Goal: Task Accomplishment & Management: Manage account settings

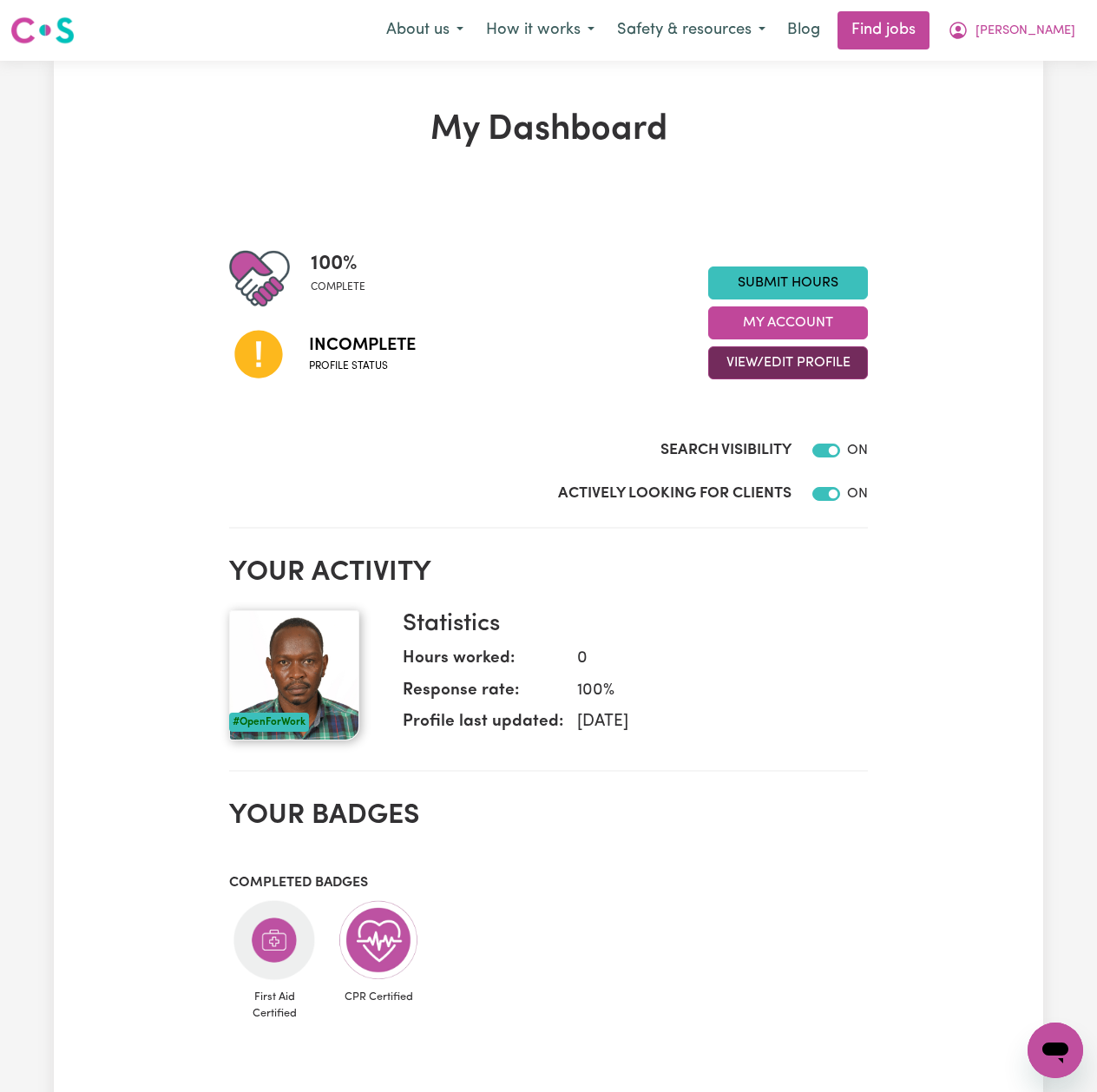
click at [747, 368] on button "View/Edit Profile" at bounding box center [789, 362] width 160 height 33
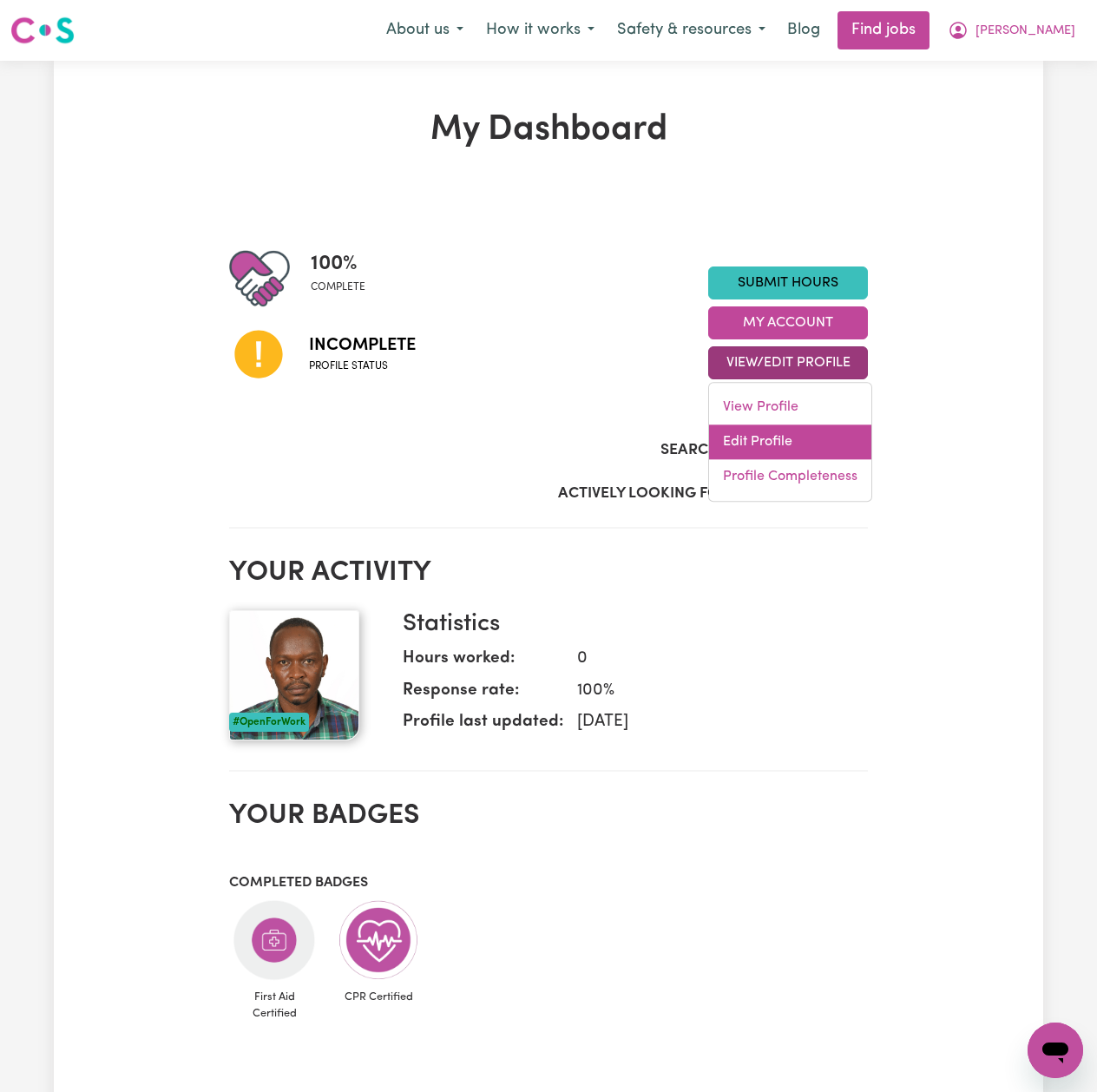
click at [754, 441] on link "Edit Profile" at bounding box center [790, 441] width 162 height 35
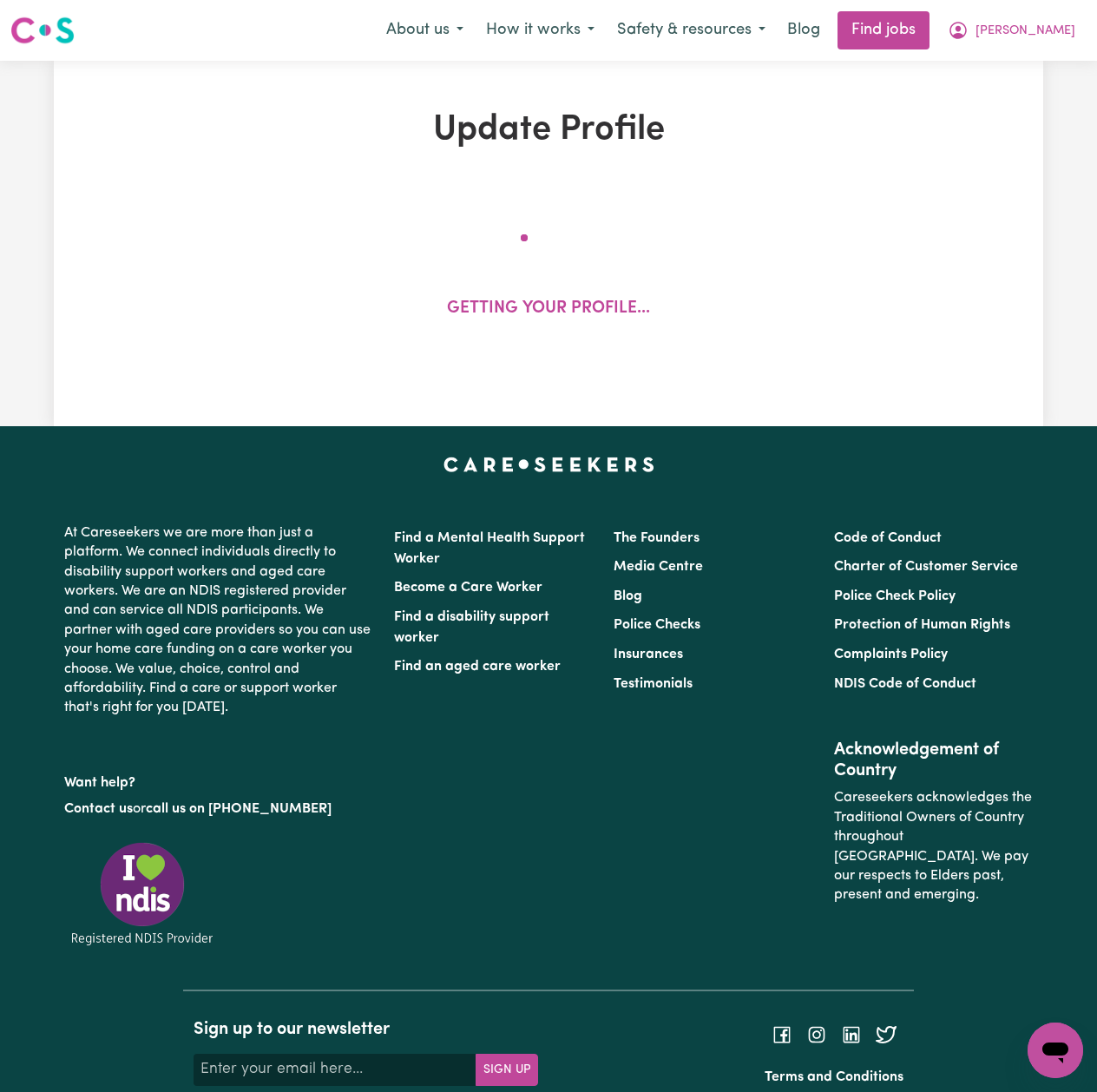
select select "[DEMOGRAPHIC_DATA]"
select select "Student Visa"
select select "Studying a healthcare related degree or qualification"
select select "45"
select select "65"
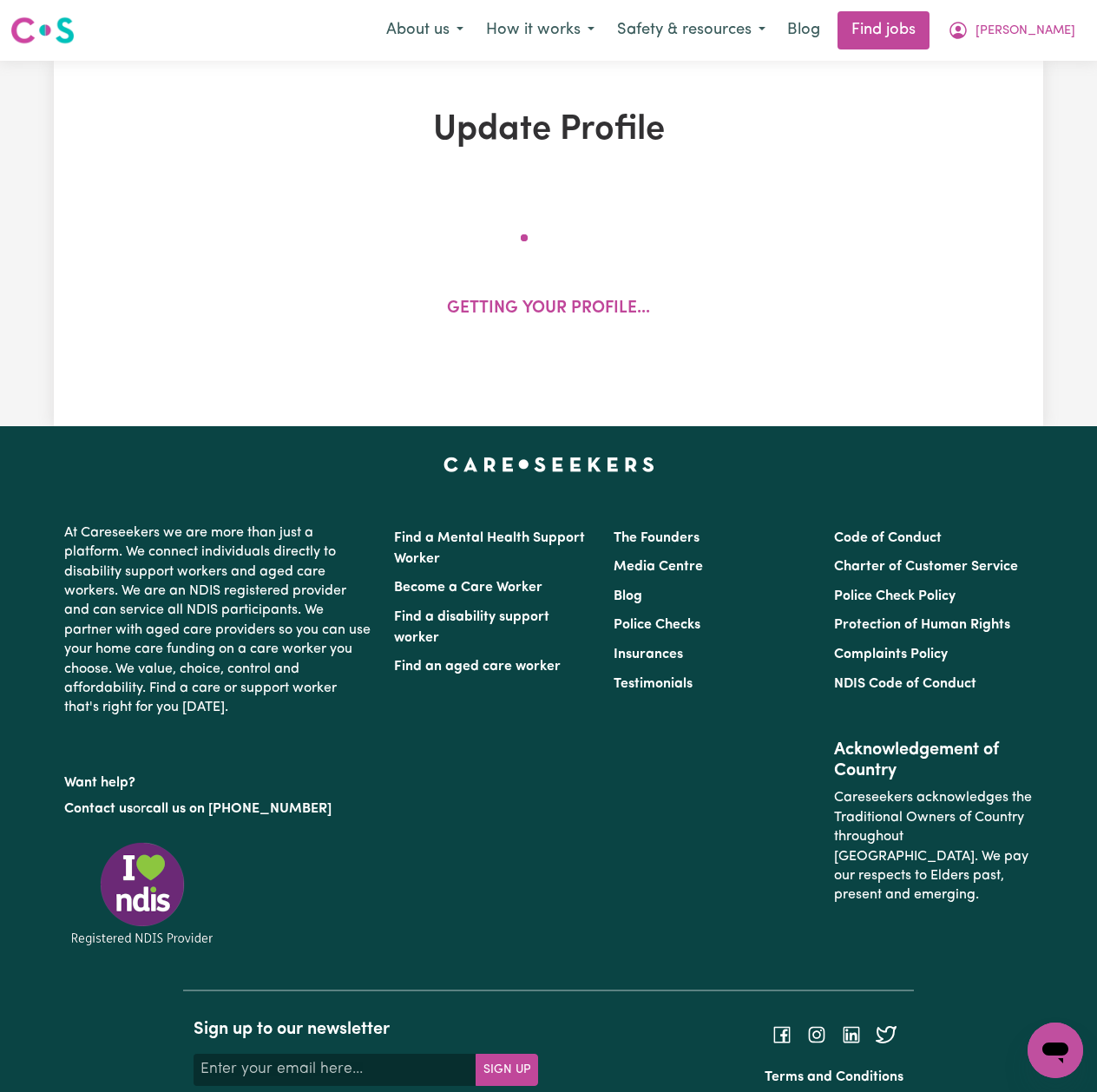
select select "65"
select select "85"
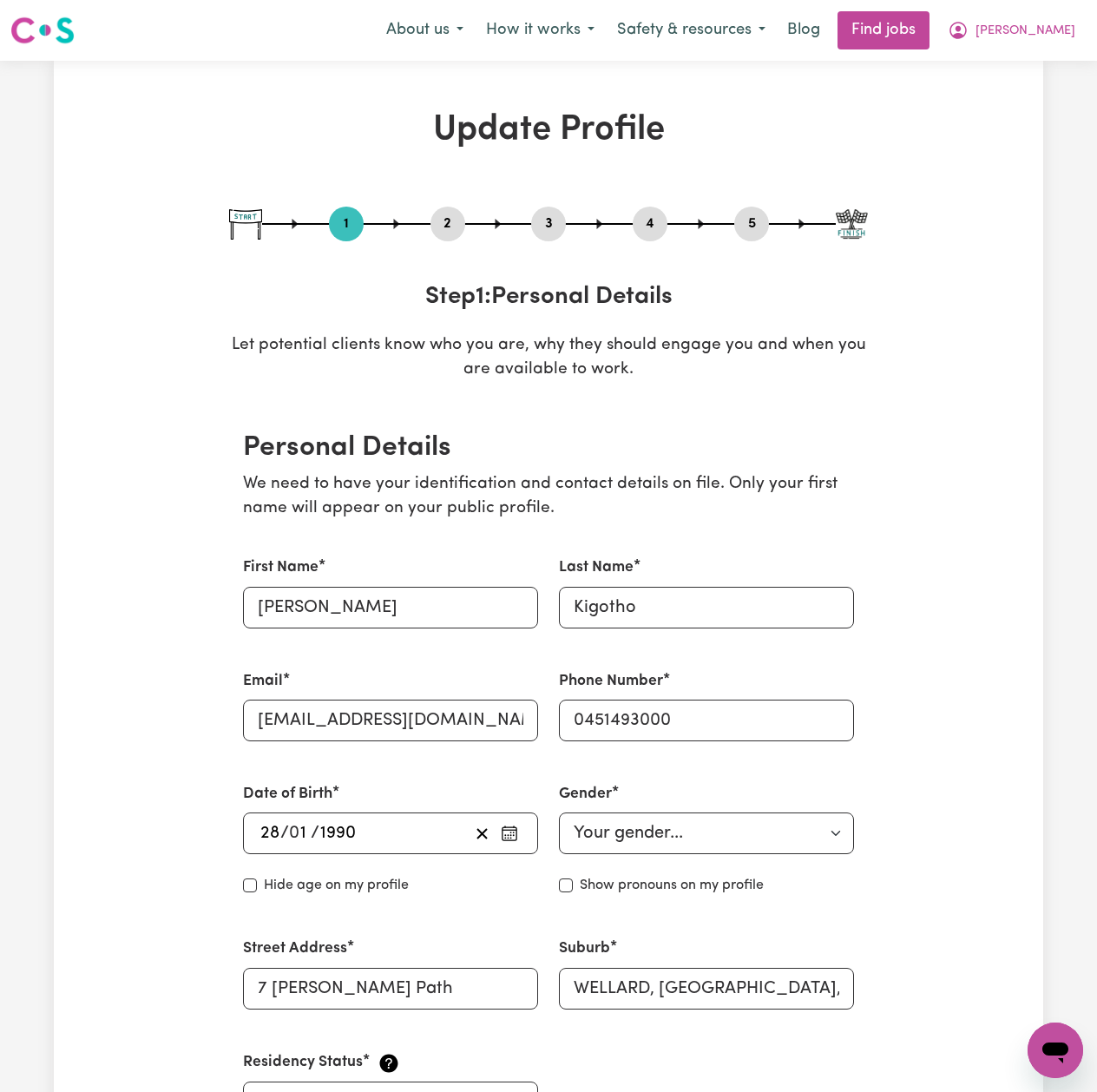
click at [438, 231] on button "2" at bounding box center [448, 224] width 35 height 23
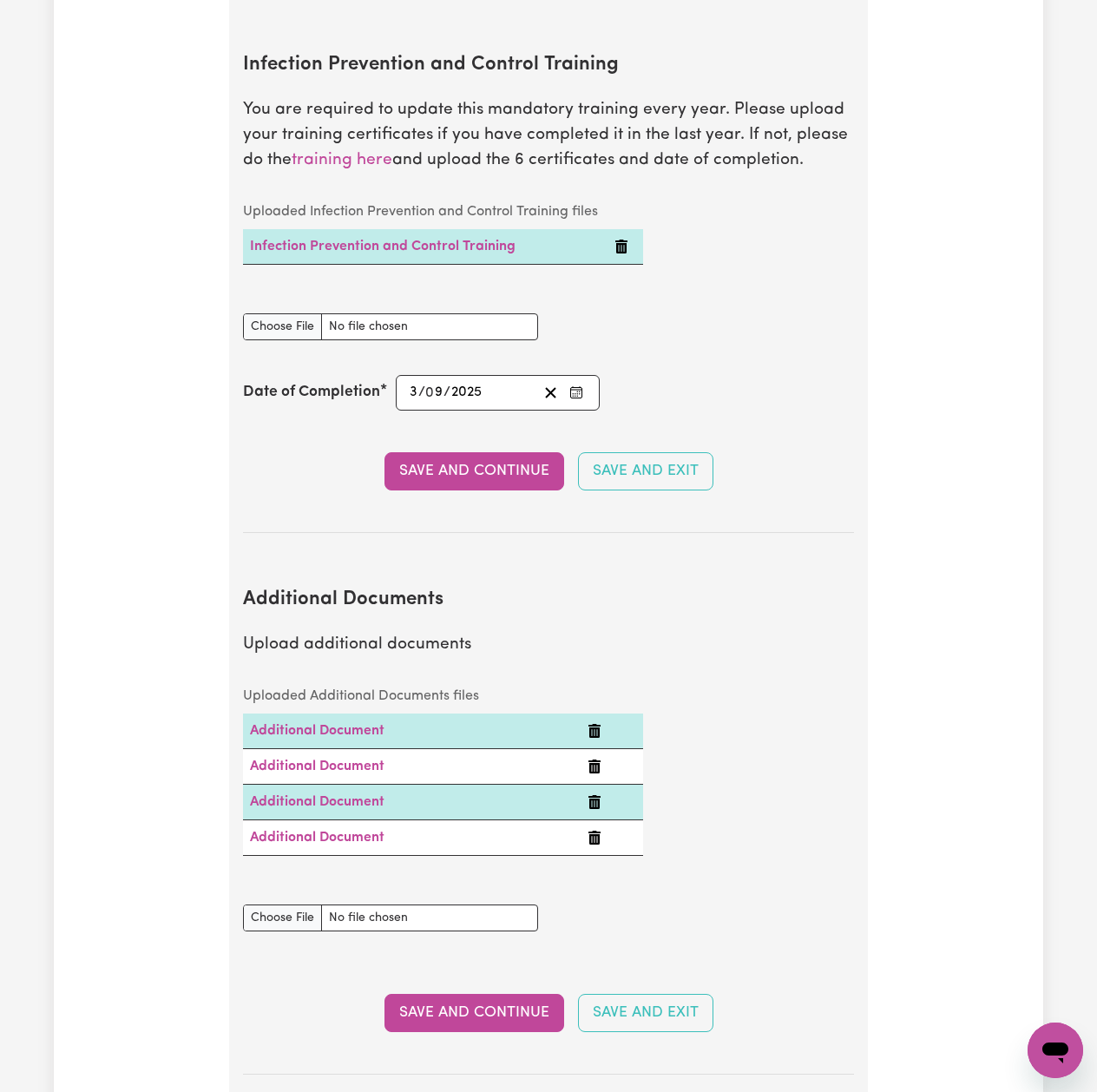
scroll to position [3471, 0]
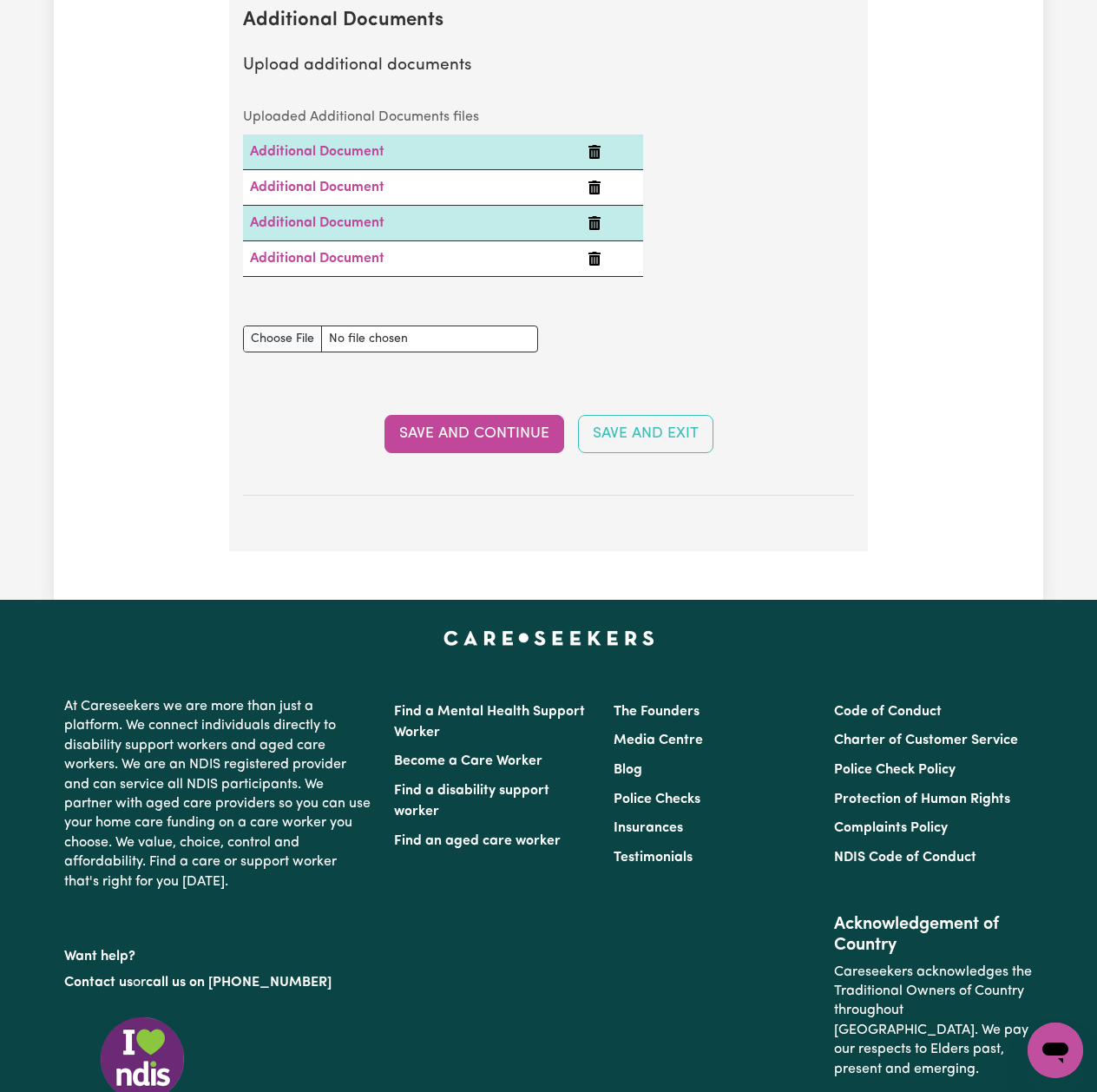
drag, startPoint x: 983, startPoint y: 497, endPoint x: 1004, endPoint y: 403, distance: 96.3
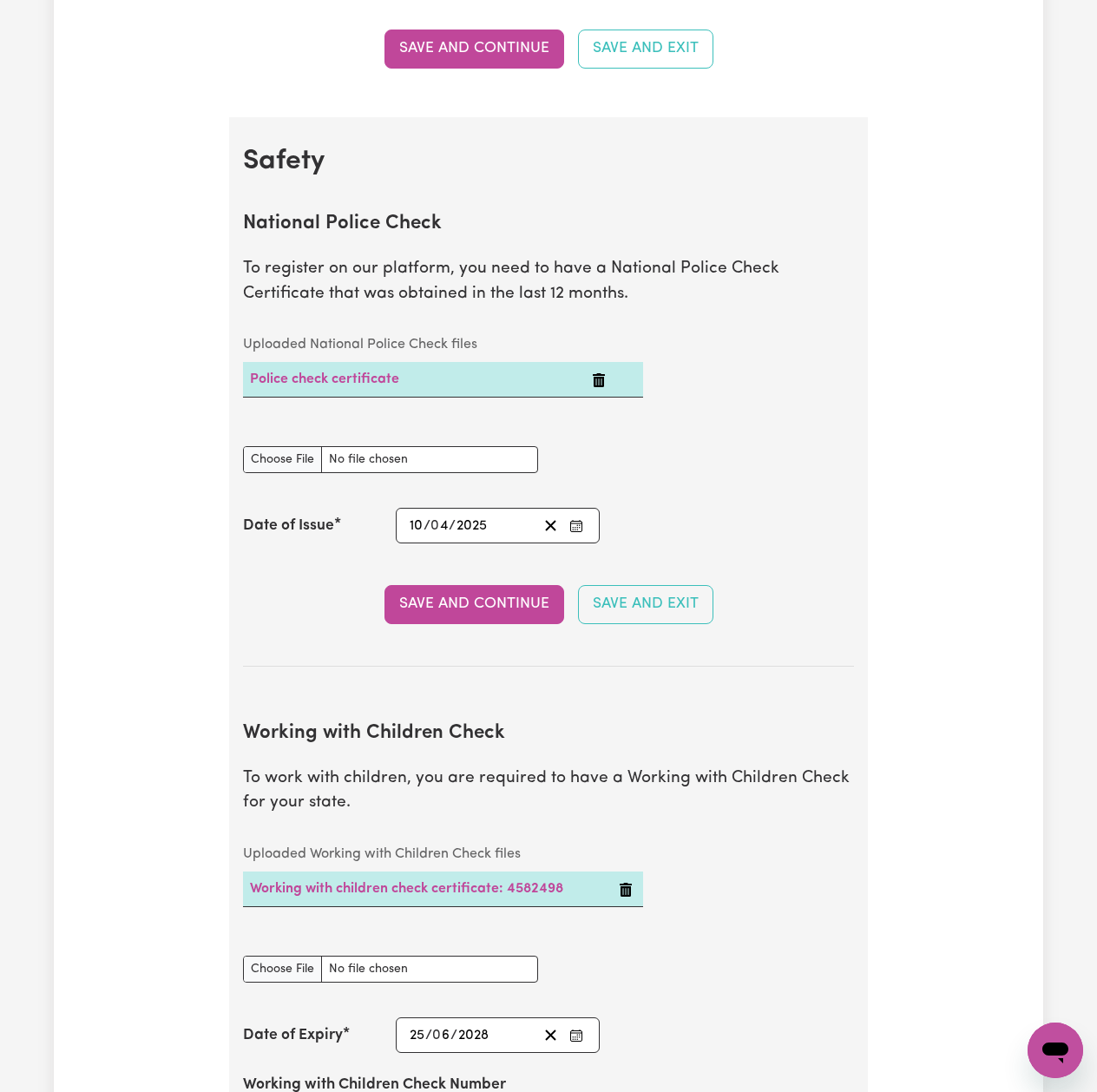
scroll to position [0, 0]
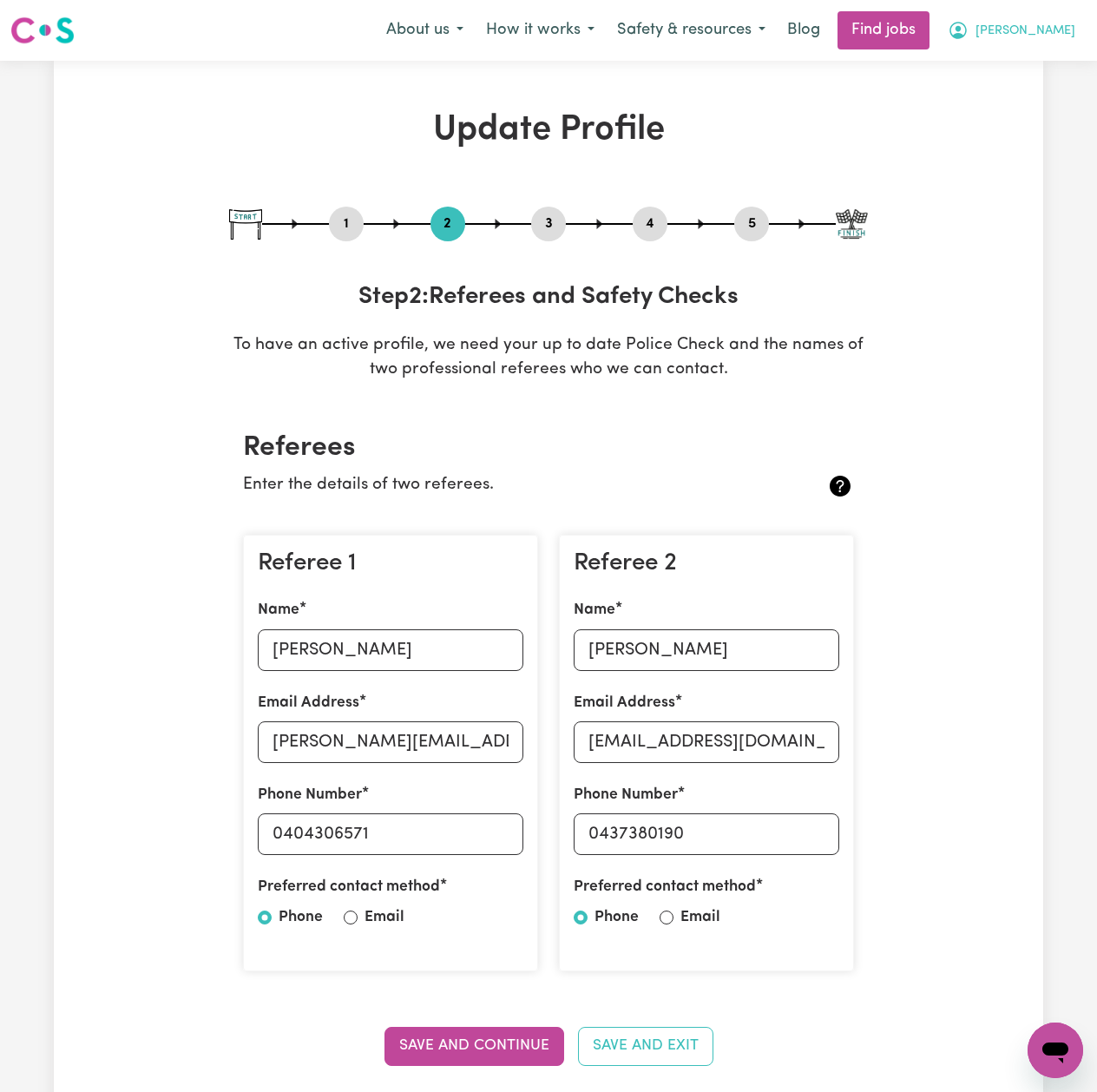
click at [1046, 39] on span "[PERSON_NAME]" at bounding box center [1025, 31] width 100 height 19
click at [1017, 126] on link "Logout" at bounding box center [1017, 133] width 137 height 33
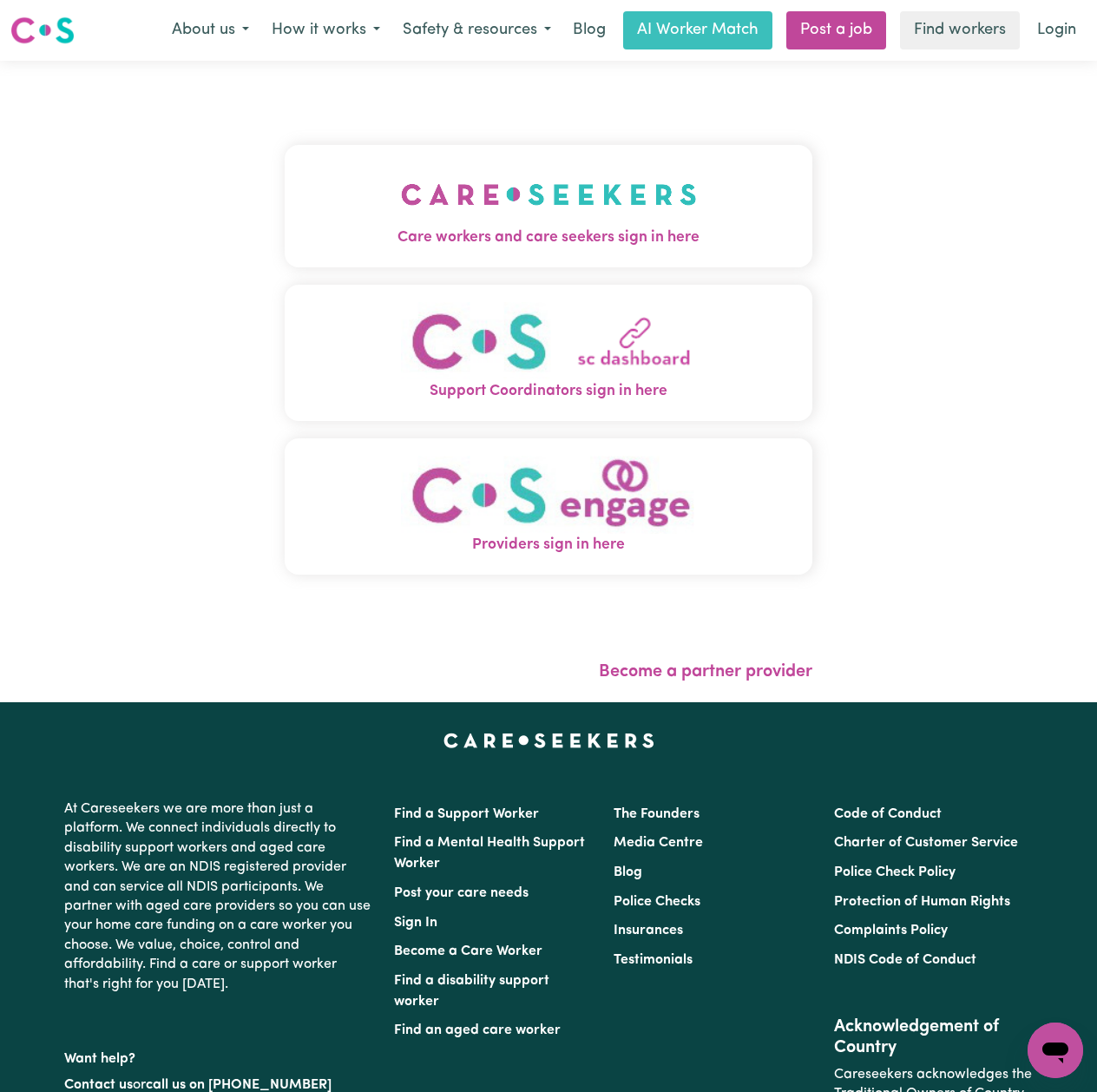
click at [536, 201] on img "Care workers and care seekers sign in here" at bounding box center [549, 195] width 296 height 64
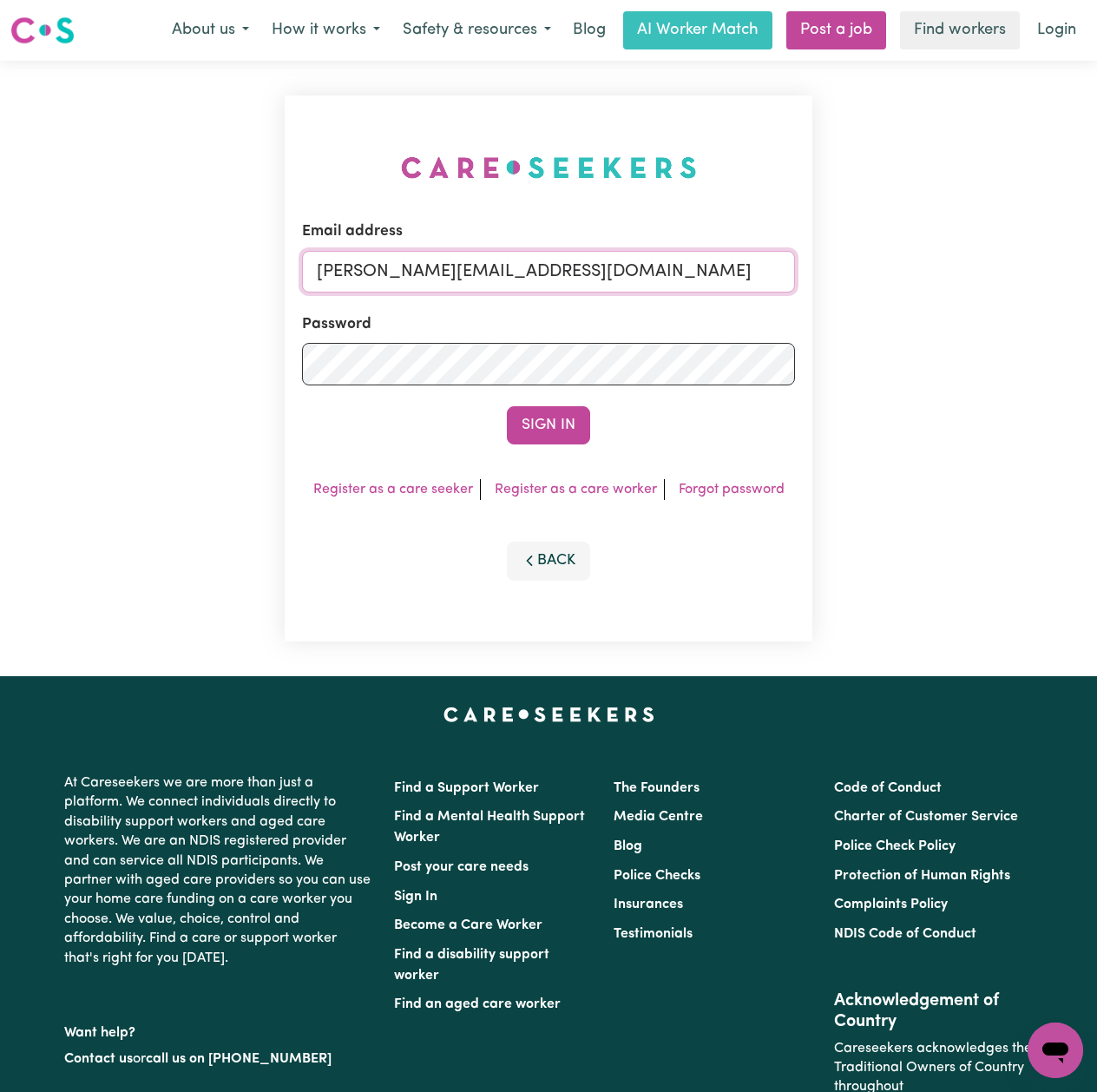
click at [327, 253] on div "Email address [PERSON_NAME][EMAIL_ADDRESS][DOMAIN_NAME] Password Sign In Regist…" at bounding box center [548, 368] width 528 height 546
click at [335, 267] on input "[PERSON_NAME][EMAIL_ADDRESS][DOMAIN_NAME]" at bounding box center [548, 271] width 493 height 41
drag, startPoint x: 400, startPoint y: 274, endPoint x: 742, endPoint y: 288, distance: 342.3
click at [742, 288] on input "Superuser~[EMAIL_ADDRESS][DOMAIN_NAME]" at bounding box center [548, 271] width 493 height 41
drag, startPoint x: 569, startPoint y: 274, endPoint x: 508, endPoint y: 278, distance: 61.1
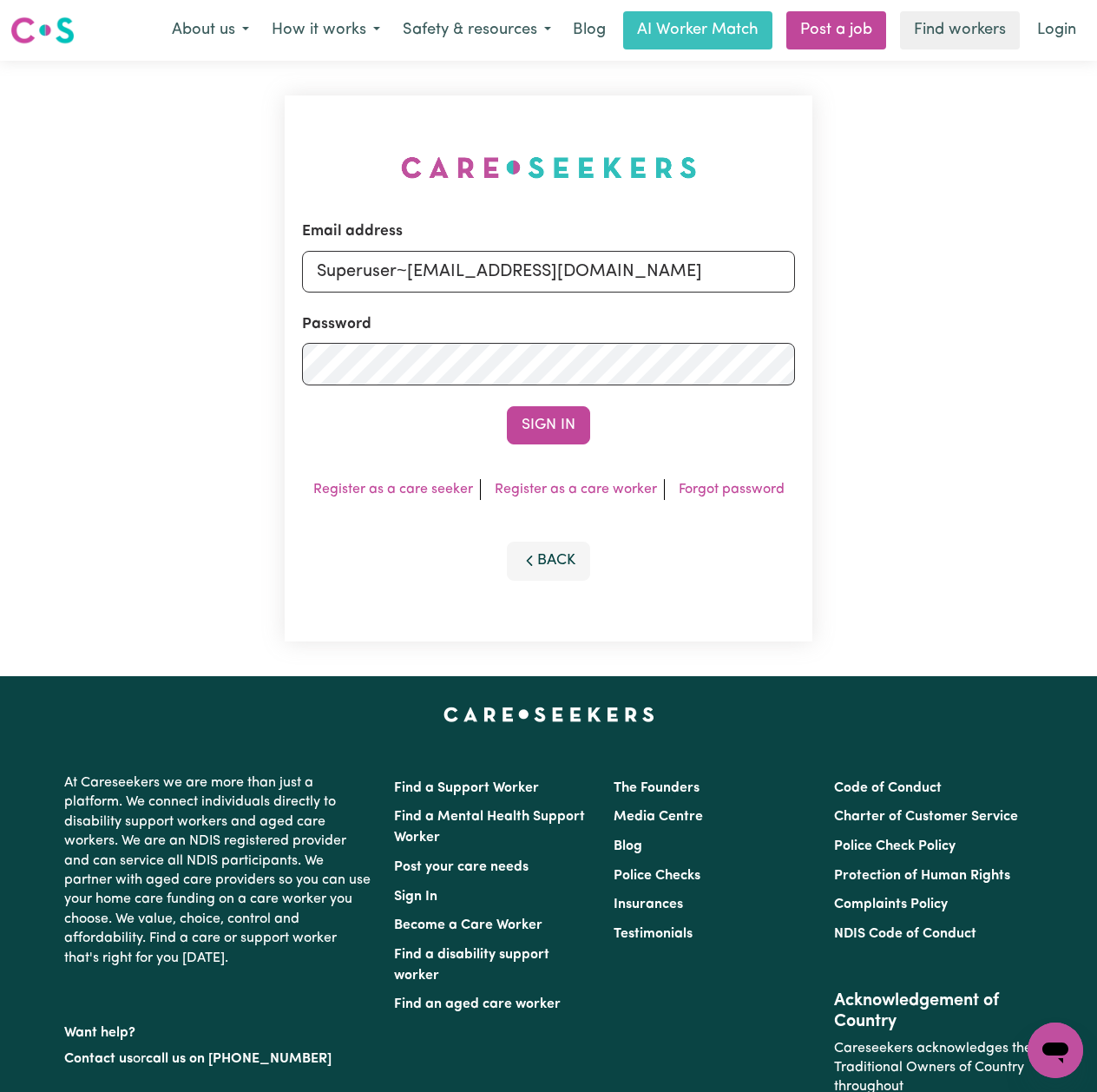
click at [569, 274] on input "Superuser~[EMAIL_ADDRESS][DOMAIN_NAME]" at bounding box center [548, 271] width 493 height 41
drag, startPoint x: 408, startPoint y: 263, endPoint x: 879, endPoint y: 318, distance: 474.2
click at [879, 318] on div "Email address Superuser~[EMAIL_ADDRESS][DOMAIN_NAME] Password Sign In Register …" at bounding box center [548, 368] width 1097 height 616
type input "Superuser~[EMAIL_ADDRESS][DOMAIN_NAME]"
click at [587, 407] on button "Sign In" at bounding box center [548, 426] width 84 height 39
